Goal: Task Accomplishment & Management: Manage account settings

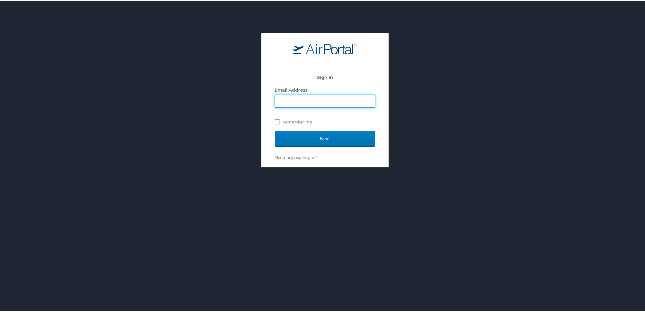
type input "paige.nix@kodatech.com"
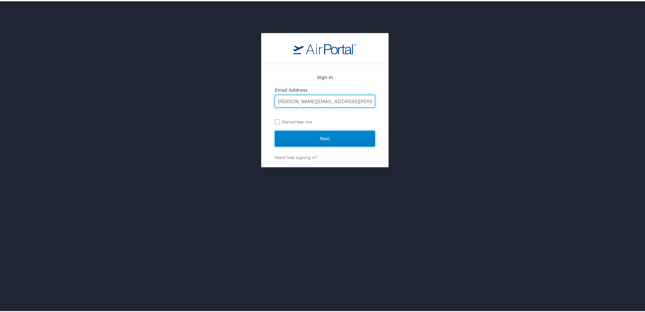
click at [326, 141] on input "Next" at bounding box center [325, 137] width 100 height 16
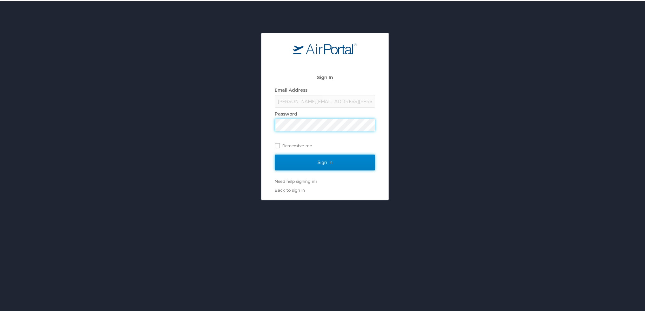
click at [326, 159] on input "Sign In" at bounding box center [325, 161] width 100 height 16
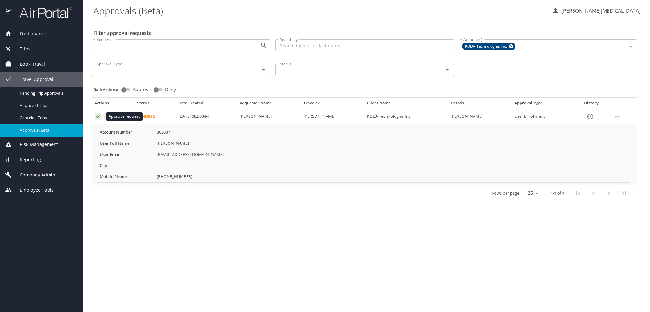
click at [96, 116] on icon "Approval table" at bounding box center [98, 116] width 6 height 6
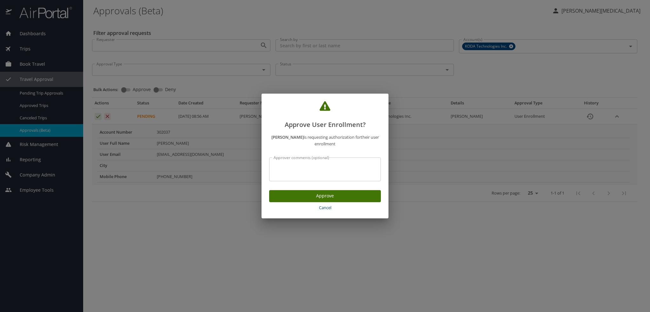
click at [335, 196] on span "Approve" at bounding box center [325, 196] width 102 height 8
